Goal: Register for event/course

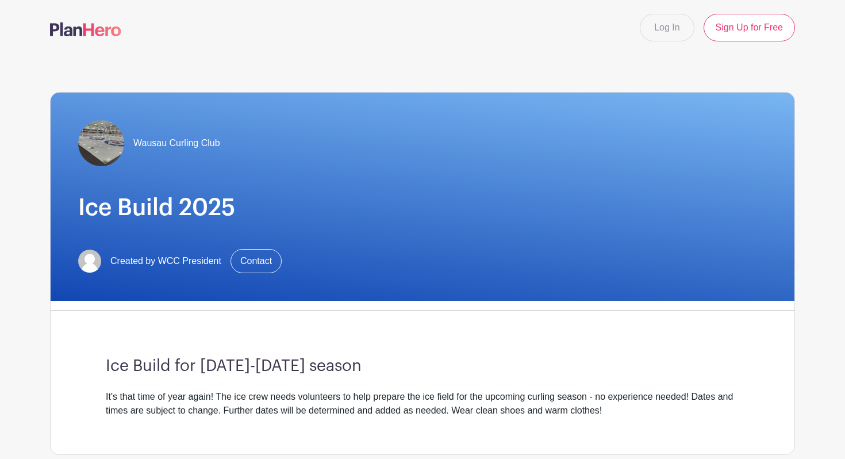
click at [177, 144] on span "Wausau Curling Club" at bounding box center [176, 143] width 87 height 14
click at [101, 138] on img at bounding box center [101, 143] width 46 height 46
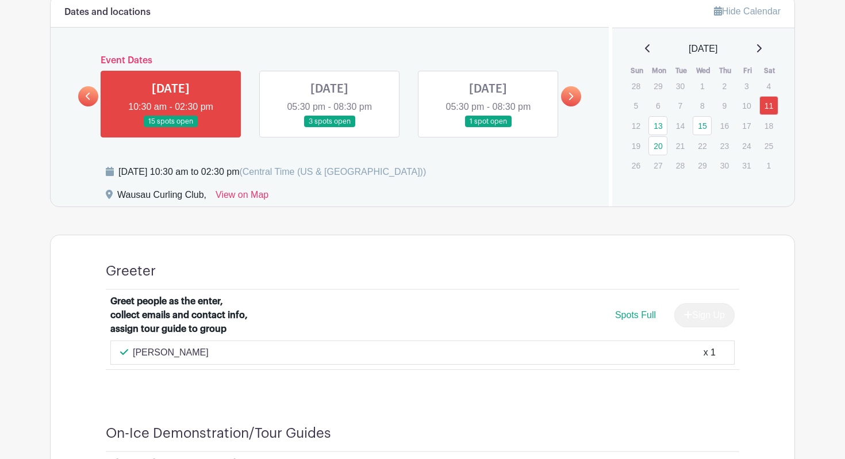
scroll to position [634, 0]
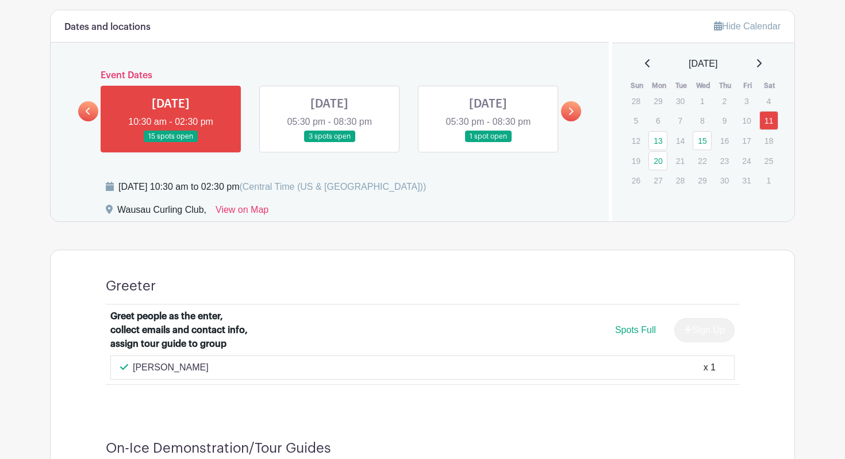
click at [330, 143] on link at bounding box center [330, 143] width 0 height 0
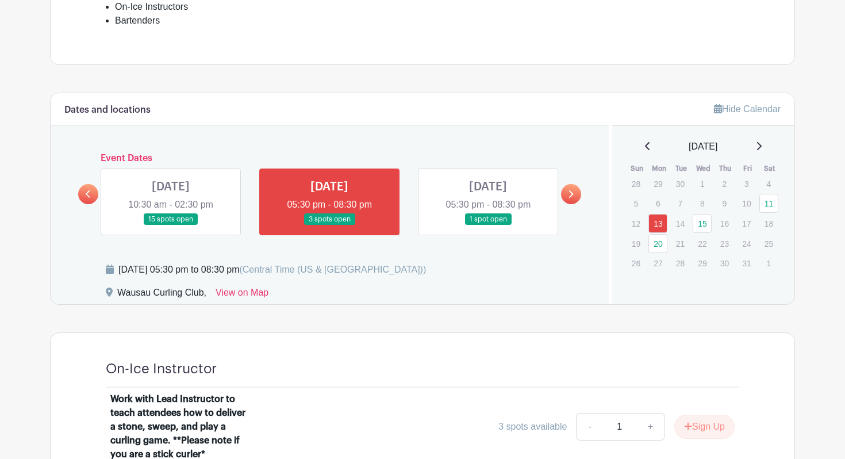
scroll to position [526, 0]
